Goal: Information Seeking & Learning: Learn about a topic

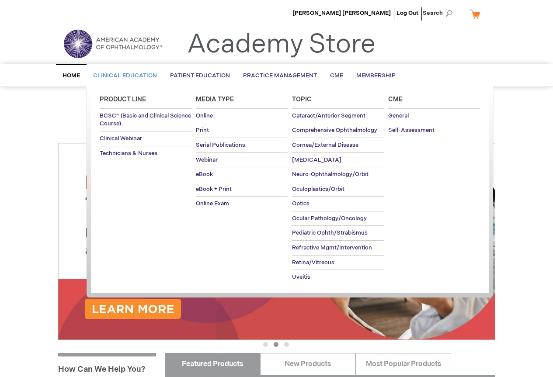
click at [107, 77] on span "Clinical Education" at bounding box center [125, 75] width 64 height 7
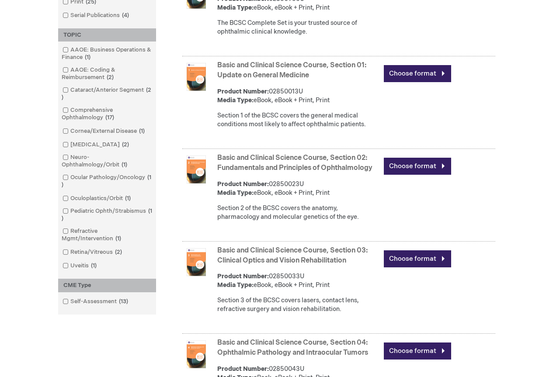
scroll to position [481, 0]
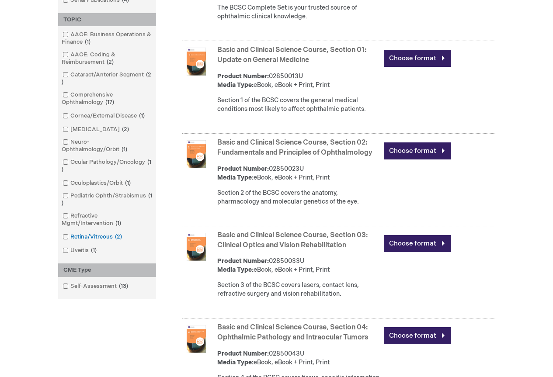
click at [87, 237] on link "Retina/Vitreous 2 items" at bounding box center [92, 237] width 65 height 8
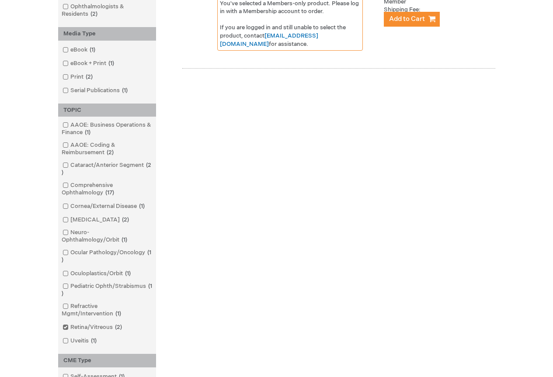
scroll to position [350, 0]
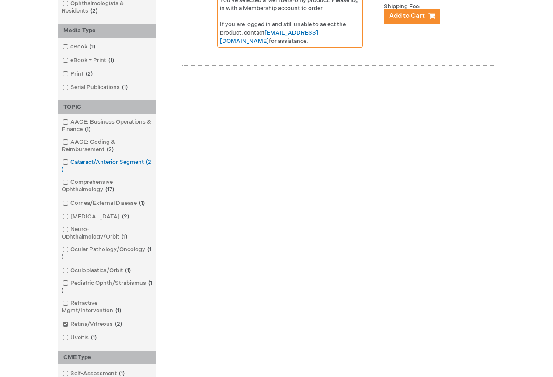
click at [108, 163] on link "Cataract/Anterior Segment 2 items" at bounding box center [107, 166] width 94 height 16
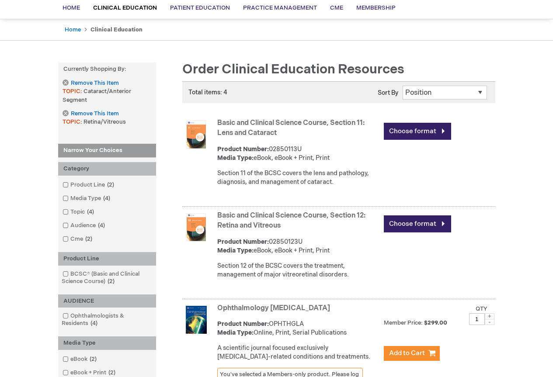
scroll to position [87, 0]
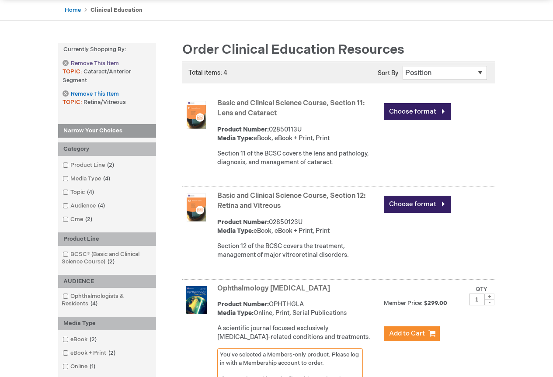
click at [66, 63] on link "Remove This Item" at bounding box center [91, 63] width 56 height 7
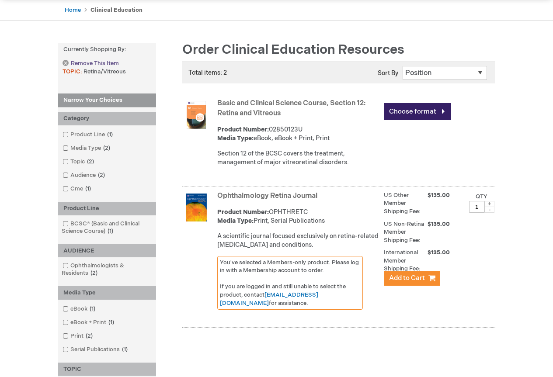
click at [66, 60] on link "Remove This Item" at bounding box center [91, 63] width 56 height 7
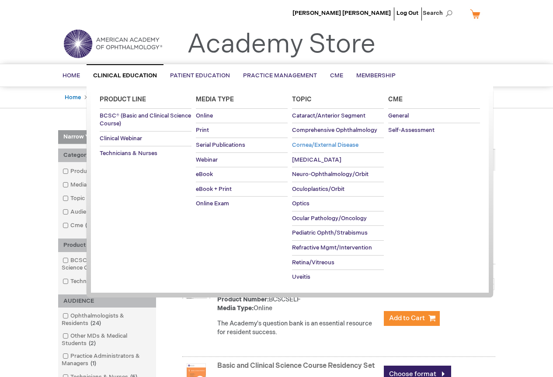
click at [316, 145] on span "Cornea/External Disease" at bounding box center [325, 145] width 66 height 7
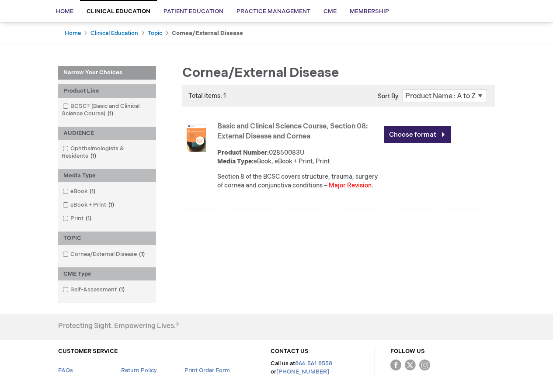
scroll to position [44, 0]
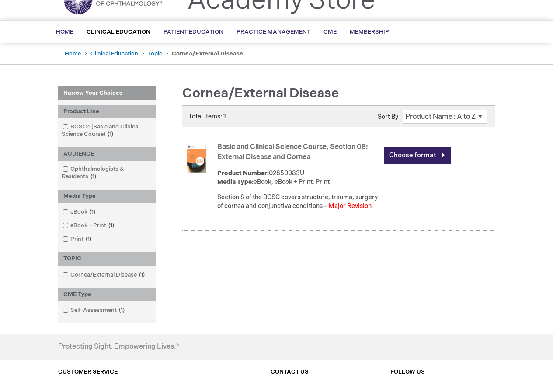
click at [201, 161] on img at bounding box center [196, 159] width 28 height 28
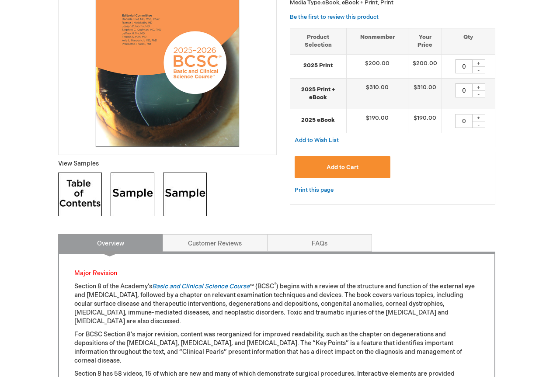
scroll to position [175, 0]
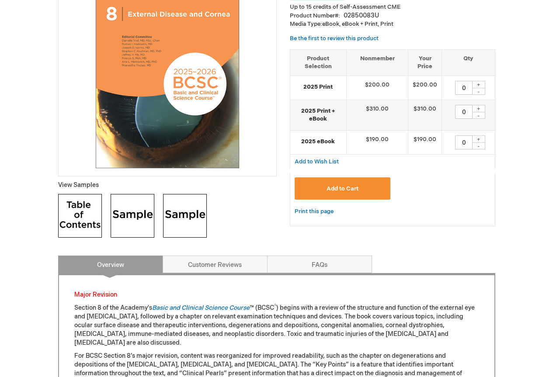
click at [131, 215] on img at bounding box center [133, 216] width 44 height 44
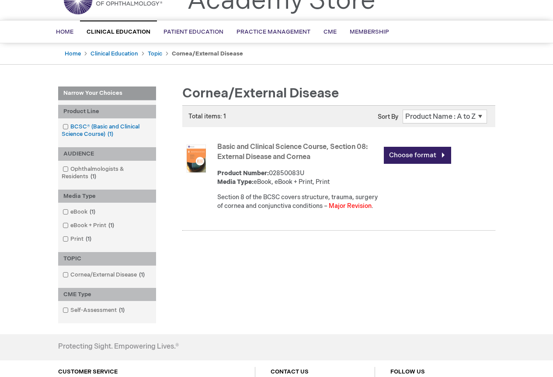
click at [92, 132] on link "BCSC® (Basic and Clinical Science Course) 1 item" at bounding box center [107, 131] width 94 height 16
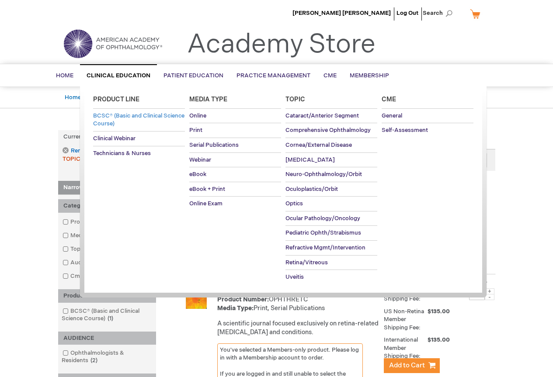
click at [115, 121] on span "BCSC® (Basic and Clinical Science Course)" at bounding box center [138, 119] width 91 height 15
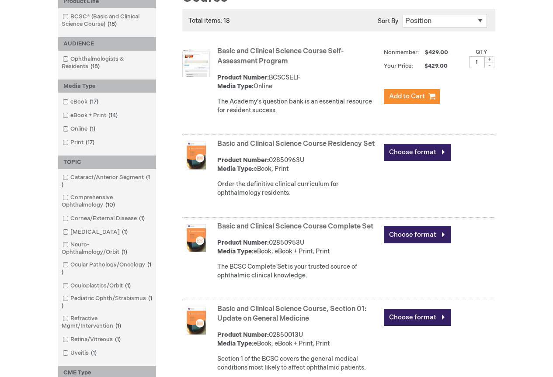
scroll to position [175, 0]
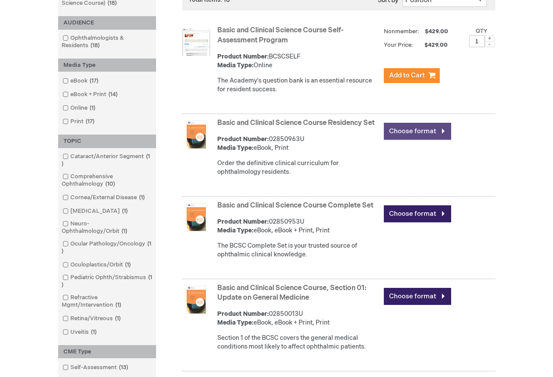
click at [414, 132] on link "Choose format" at bounding box center [417, 131] width 67 height 17
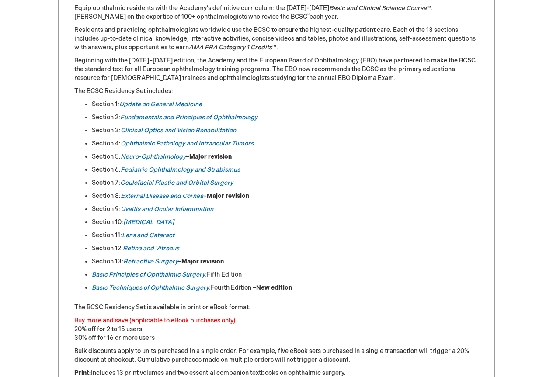
scroll to position [437, 0]
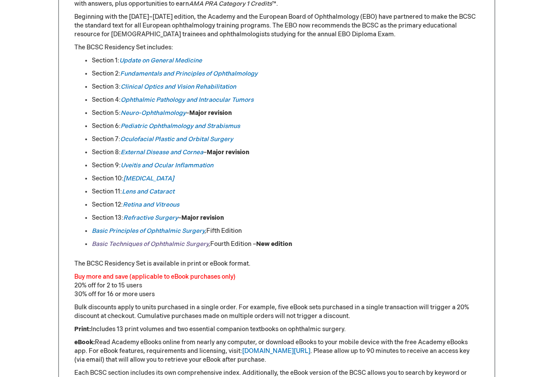
click at [164, 245] on link "Basic Techniques of Ophthalmic Surgery" at bounding box center [150, 244] width 117 height 7
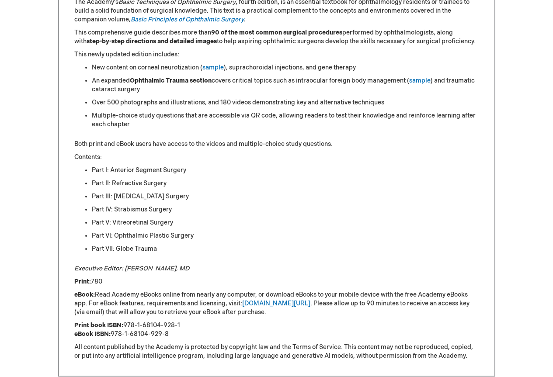
scroll to position [175, 0]
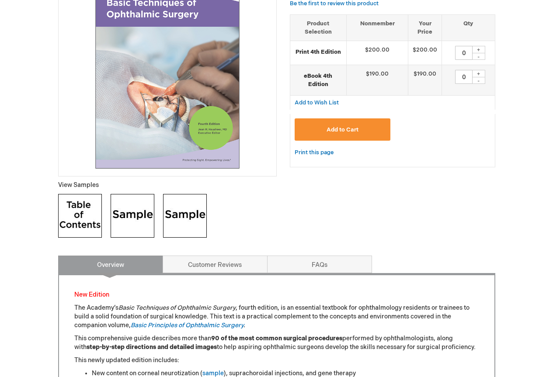
click at [138, 213] on img at bounding box center [133, 216] width 44 height 44
click at [179, 204] on img at bounding box center [185, 216] width 44 height 44
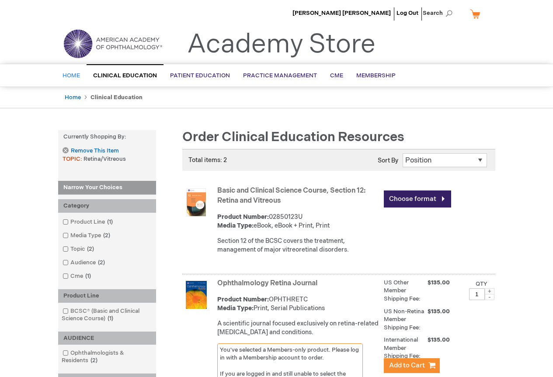
click at [68, 73] on span "Home" at bounding box center [71, 75] width 17 height 7
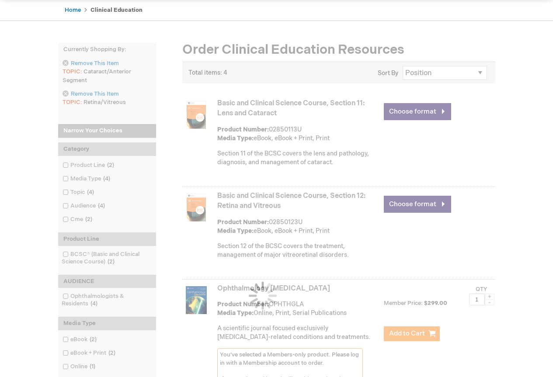
scroll to position [350, 0]
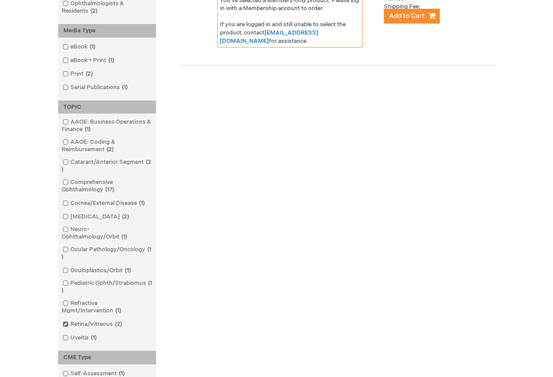
scroll to position [481, 0]
